Goal: Task Accomplishment & Management: Manage account settings

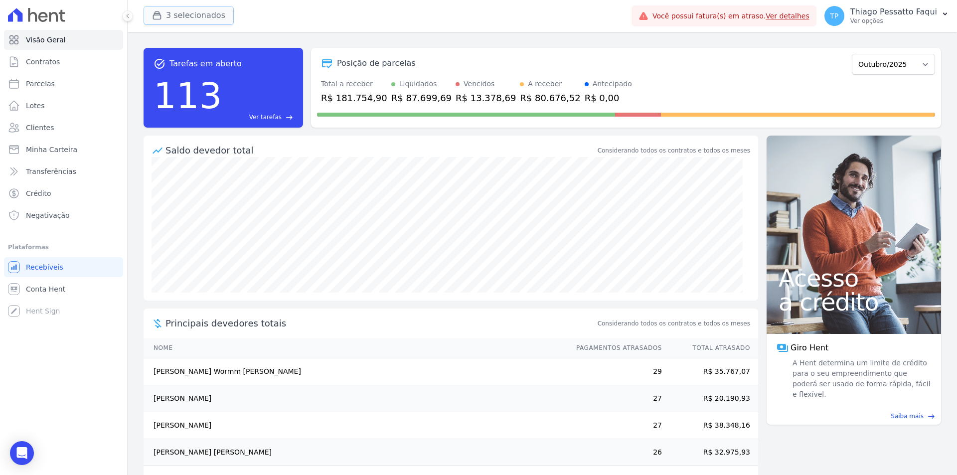
click at [173, 19] on button "3 selecionados" at bounding box center [189, 15] width 90 height 19
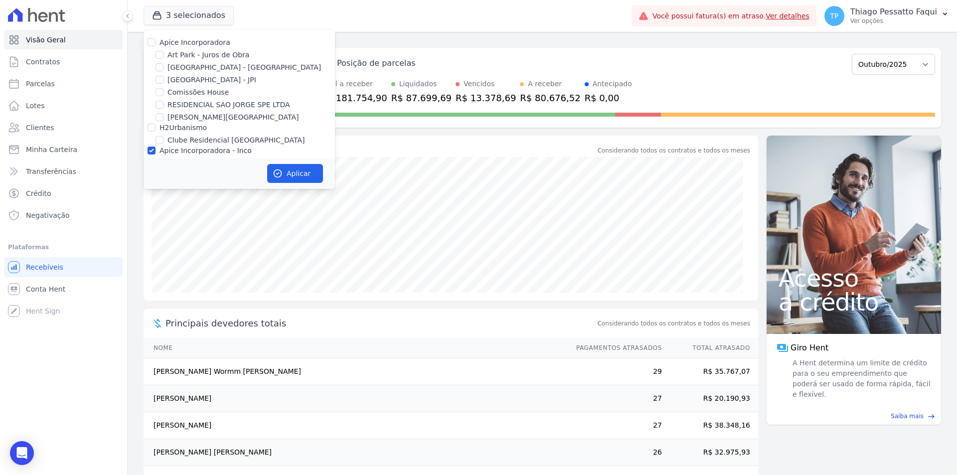
click at [186, 149] on label "Apice Incorporadora - Inco" at bounding box center [206, 151] width 92 height 8
click at [156, 149] on input "Apice Incorporadora - Inco" at bounding box center [152, 151] width 8 height 8
checkbox input "false"
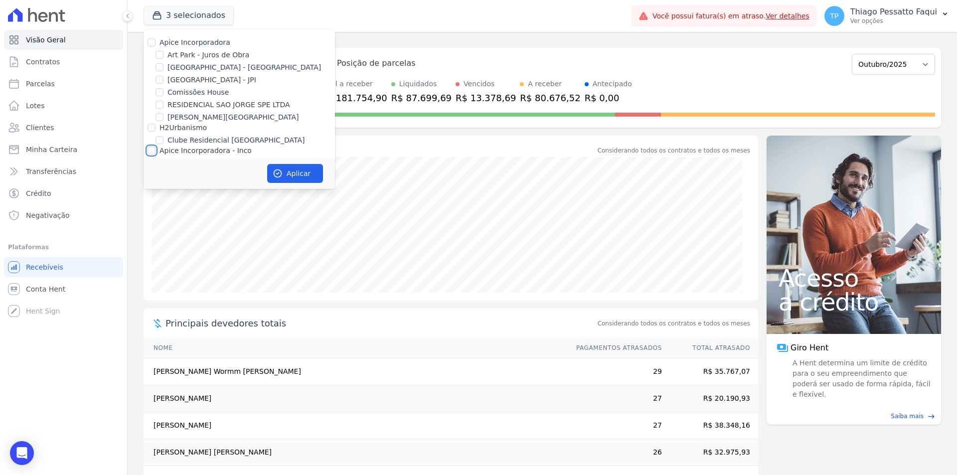
checkbox input "false"
click at [200, 95] on label "Comissões House" at bounding box center [198, 92] width 61 height 10
click at [164, 95] on input "Comissões House" at bounding box center [160, 92] width 8 height 8
checkbox input "true"
click at [302, 176] on button "Aplicar" at bounding box center [295, 173] width 56 height 19
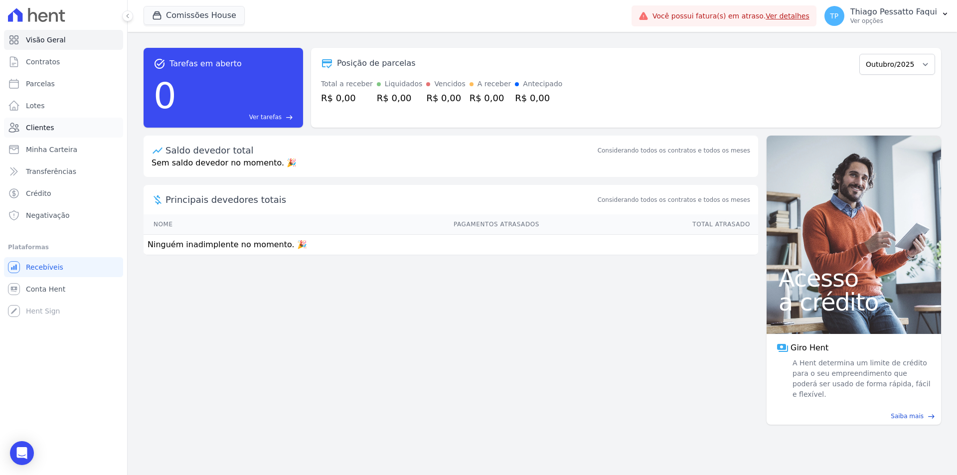
click at [63, 129] on link "Clientes" at bounding box center [63, 128] width 119 height 20
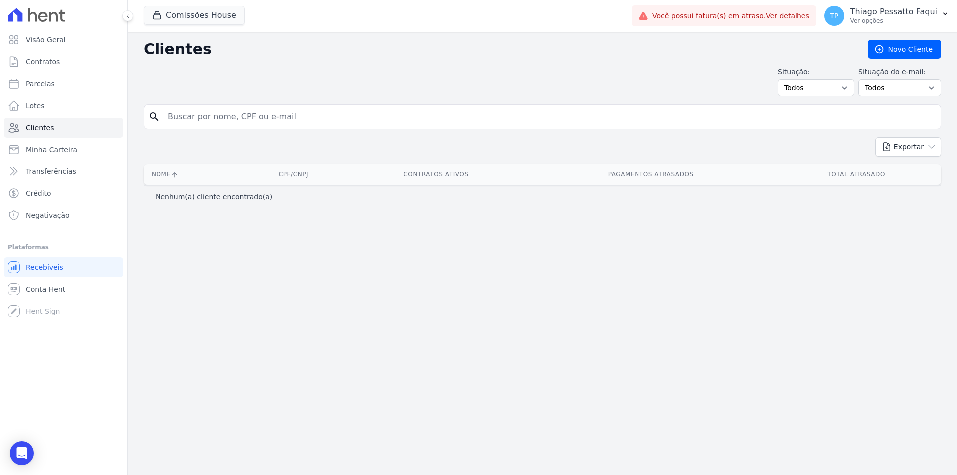
click at [249, 250] on div "Clientes [GEOGRAPHIC_DATA] Situação: Todos Adimplentes Inadimplentes Situação d…" at bounding box center [543, 253] width 830 height 443
click at [67, 85] on link "Parcelas" at bounding box center [63, 84] width 119 height 20
select select
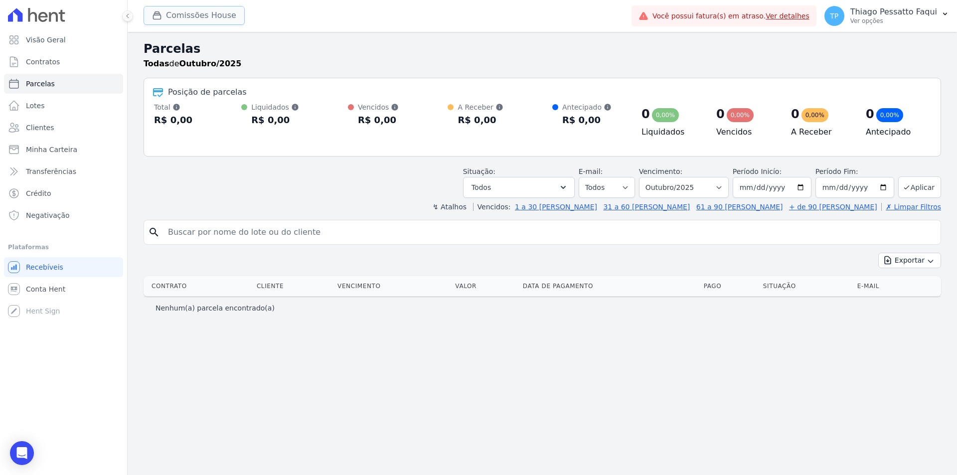
click at [164, 16] on div "button" at bounding box center [159, 15] width 14 height 10
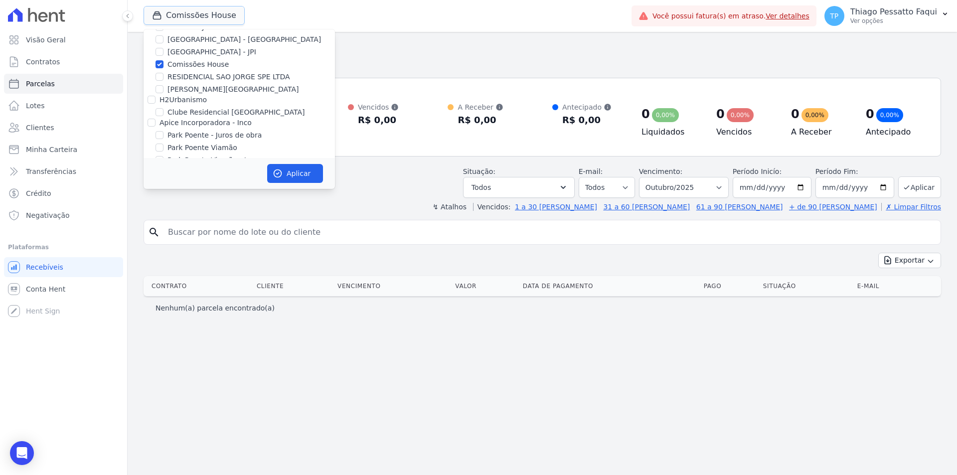
scroll to position [43, 0]
click at [186, 48] on label "Comissões House" at bounding box center [198, 49] width 61 height 10
click at [164, 48] on input "Comissões House" at bounding box center [160, 49] width 8 height 8
checkbox input "false"
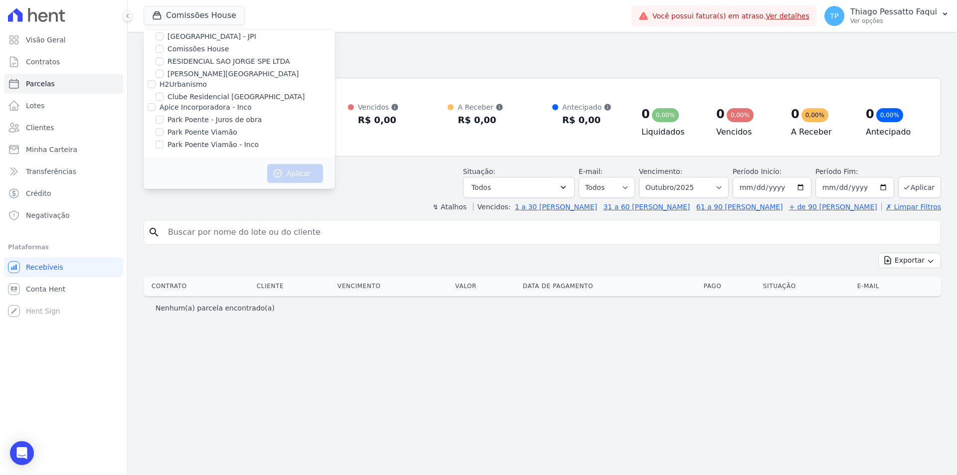
click at [183, 83] on label "H2Urbanismo" at bounding box center [183, 84] width 47 height 8
click at [156, 83] on input "H2Urbanismo" at bounding box center [152, 84] width 8 height 8
checkbox input "true"
click at [286, 168] on button "Aplicar" at bounding box center [295, 173] width 56 height 19
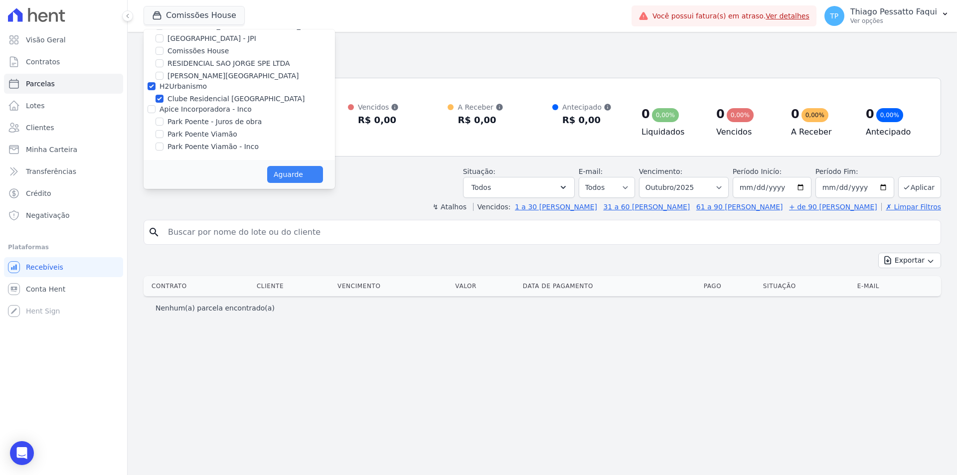
scroll to position [41, 0]
select select
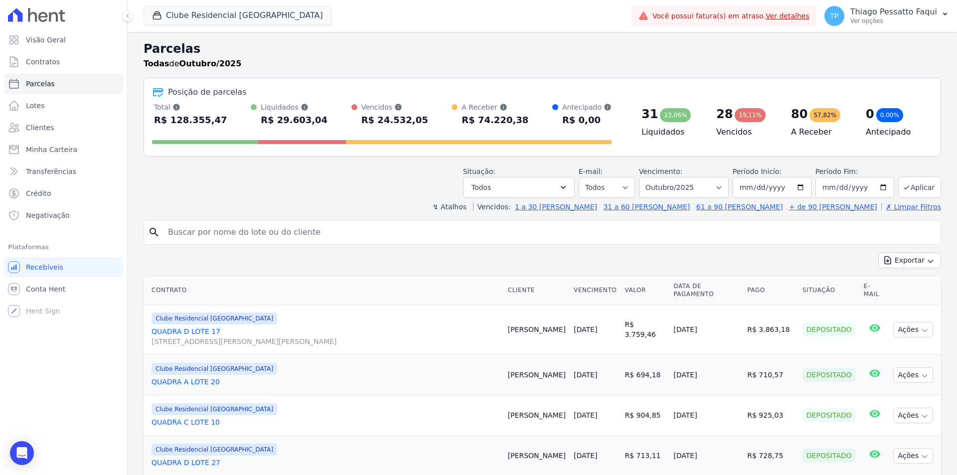
click at [246, 238] on input "search" at bounding box center [549, 232] width 775 height 20
type input "[PERSON_NAME]"
click at [66, 122] on link "Clientes" at bounding box center [63, 128] width 119 height 20
select select
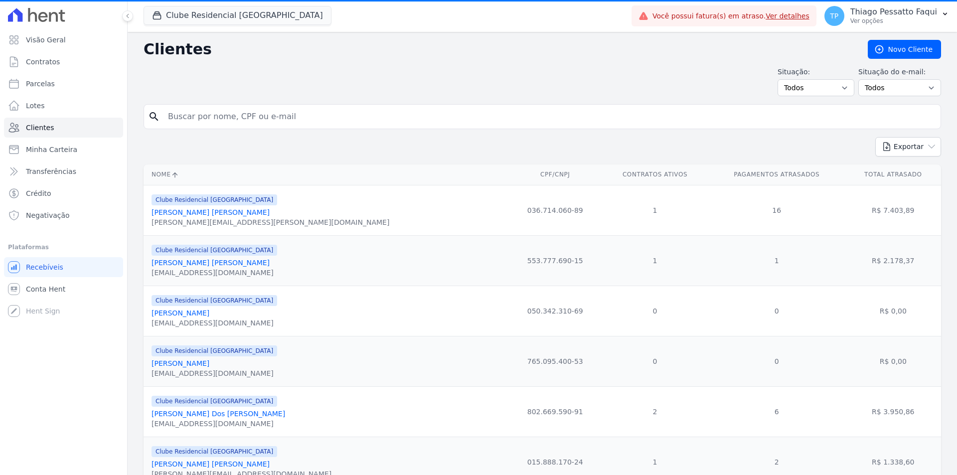
click at [250, 152] on div "Exportar PDF CSV Dimob 2024" at bounding box center [543, 150] width 798 height 27
click at [241, 121] on input "search" at bounding box center [549, 117] width 775 height 20
type input "g"
type input "[PERSON_NAME]"
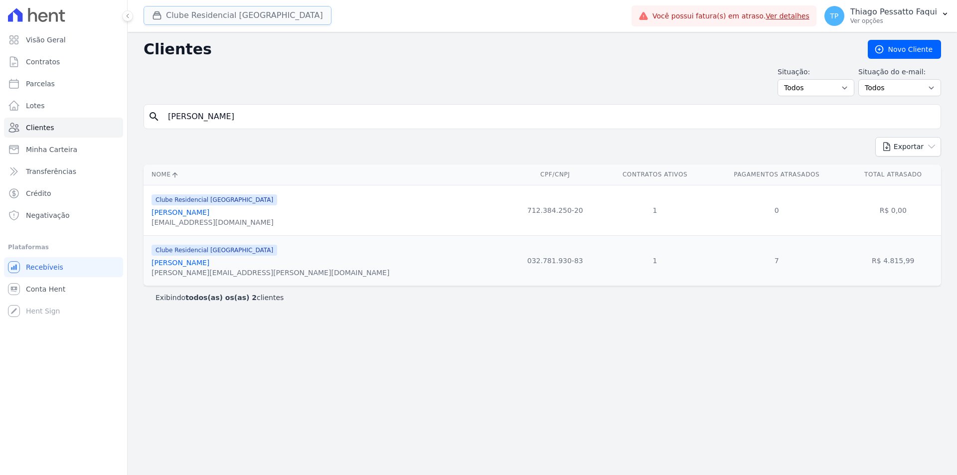
click at [186, 17] on button "Clube Residencial [GEOGRAPHIC_DATA]" at bounding box center [238, 15] width 188 height 19
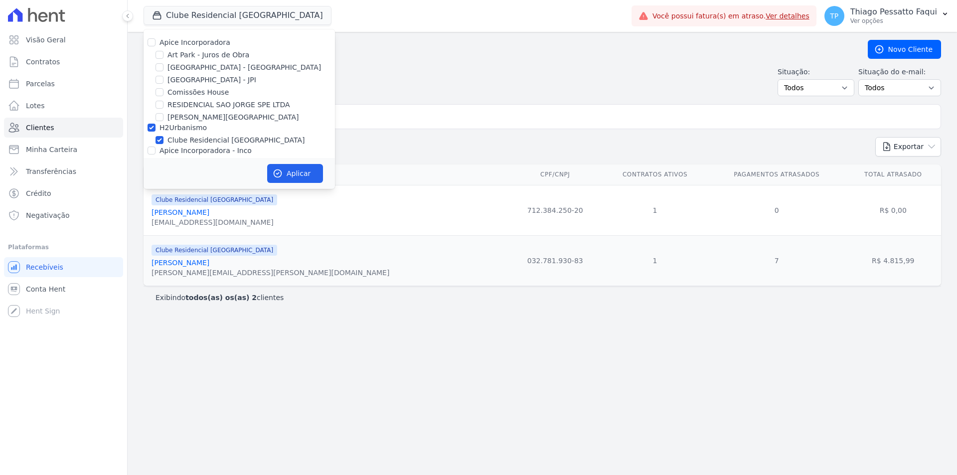
click at [173, 127] on label "H2Urbanismo" at bounding box center [183, 128] width 47 height 8
click at [156, 127] on input "H2Urbanismo" at bounding box center [152, 128] width 8 height 8
checkbox input "false"
click at [194, 89] on label "Comissões House" at bounding box center [198, 92] width 61 height 10
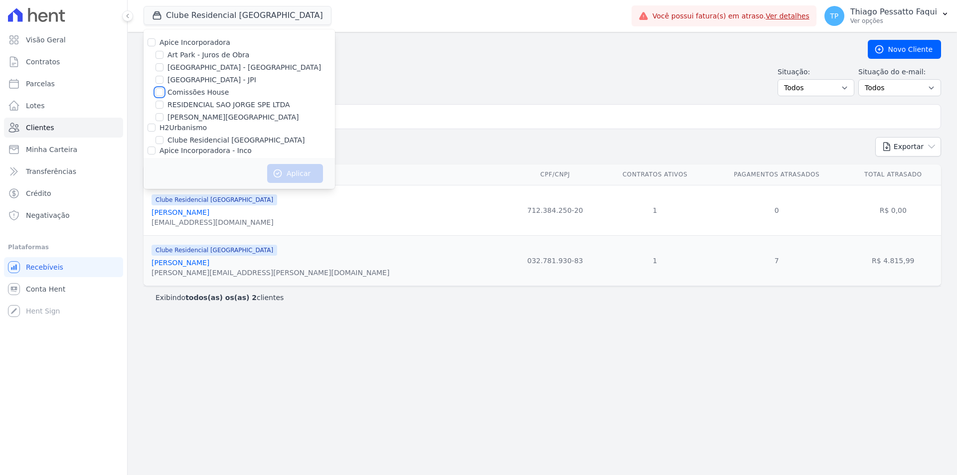
click at [164, 89] on input "Comissões House" at bounding box center [160, 92] width 8 height 8
checkbox input "true"
click at [314, 179] on button "Aplicar" at bounding box center [295, 173] width 56 height 19
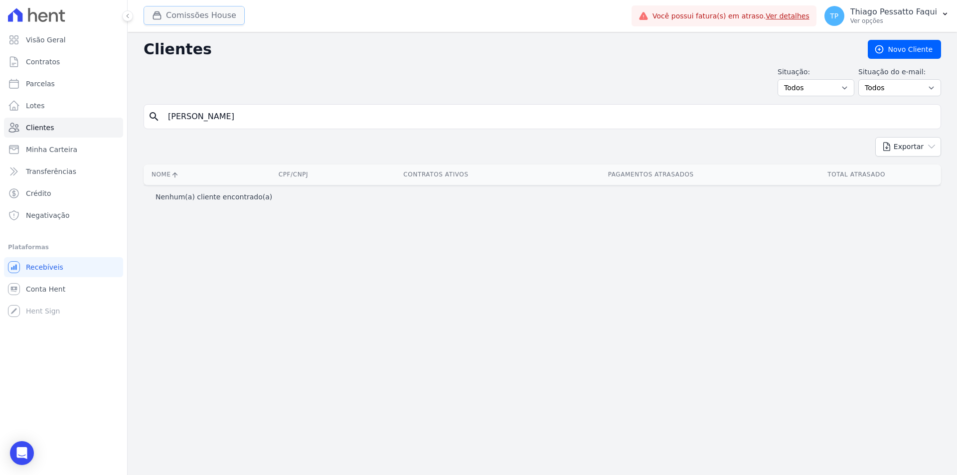
click at [194, 23] on button "Comissões House" at bounding box center [194, 15] width 101 height 19
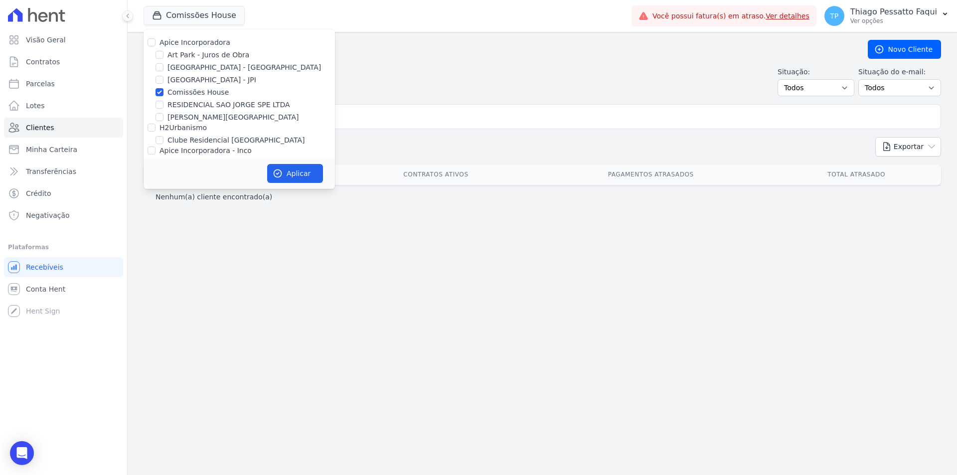
click at [203, 93] on label "Comissões House" at bounding box center [198, 92] width 61 height 10
click at [164, 93] on input "Comissões House" at bounding box center [160, 92] width 8 height 8
click at [187, 85] on div "Apice Incorporadora [GEOGRAPHIC_DATA] - Juros de Obra [GEOGRAPHIC_DATA] - [GEOG…" at bounding box center [239, 115] width 191 height 172
click at [189, 90] on label "Comissões House" at bounding box center [198, 92] width 61 height 10
click at [164, 90] on input "Comissões House" at bounding box center [160, 92] width 8 height 8
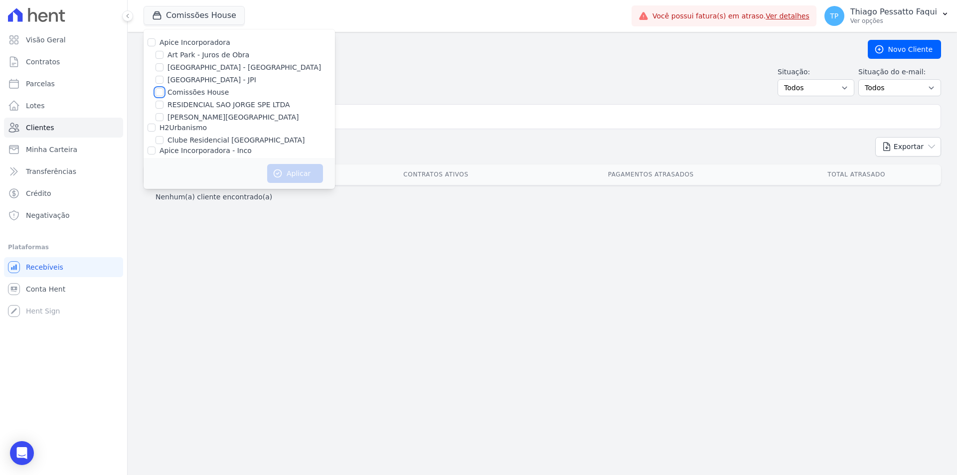
checkbox input "true"
click at [284, 173] on button "Aplicar" at bounding box center [295, 173] width 56 height 19
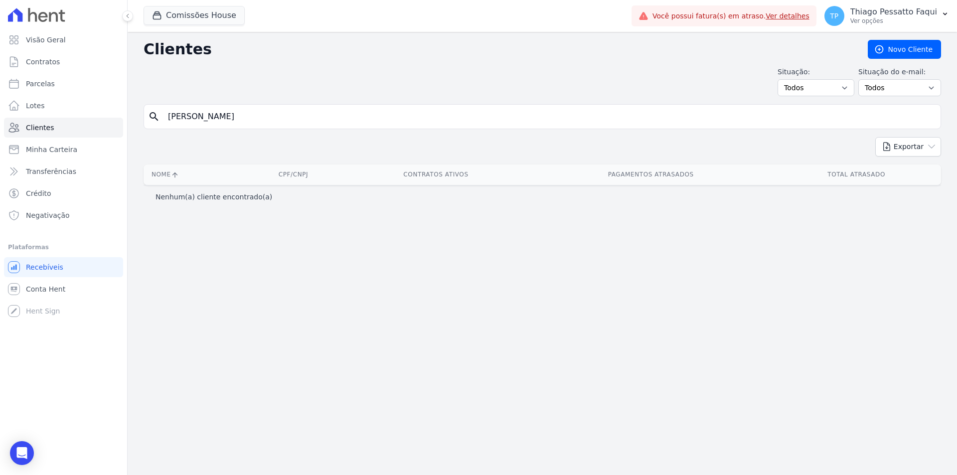
click at [390, 98] on div "Clientes [GEOGRAPHIC_DATA] Situação: Todos Adimplentes Inadimplentes Situação d…" at bounding box center [543, 253] width 830 height 443
